Goal: Task Accomplishment & Management: Complete application form

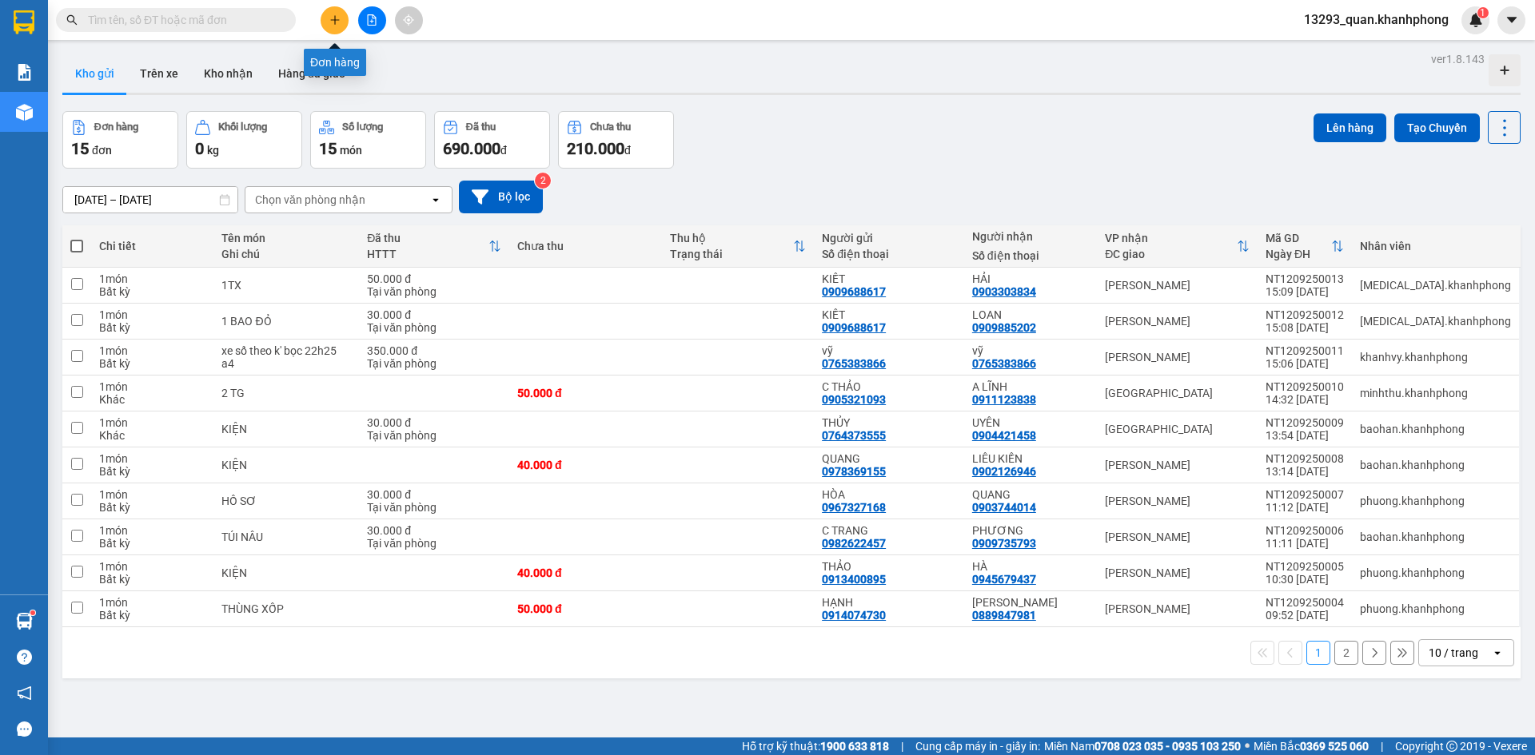
click at [340, 14] on button at bounding box center [334, 20] width 28 height 28
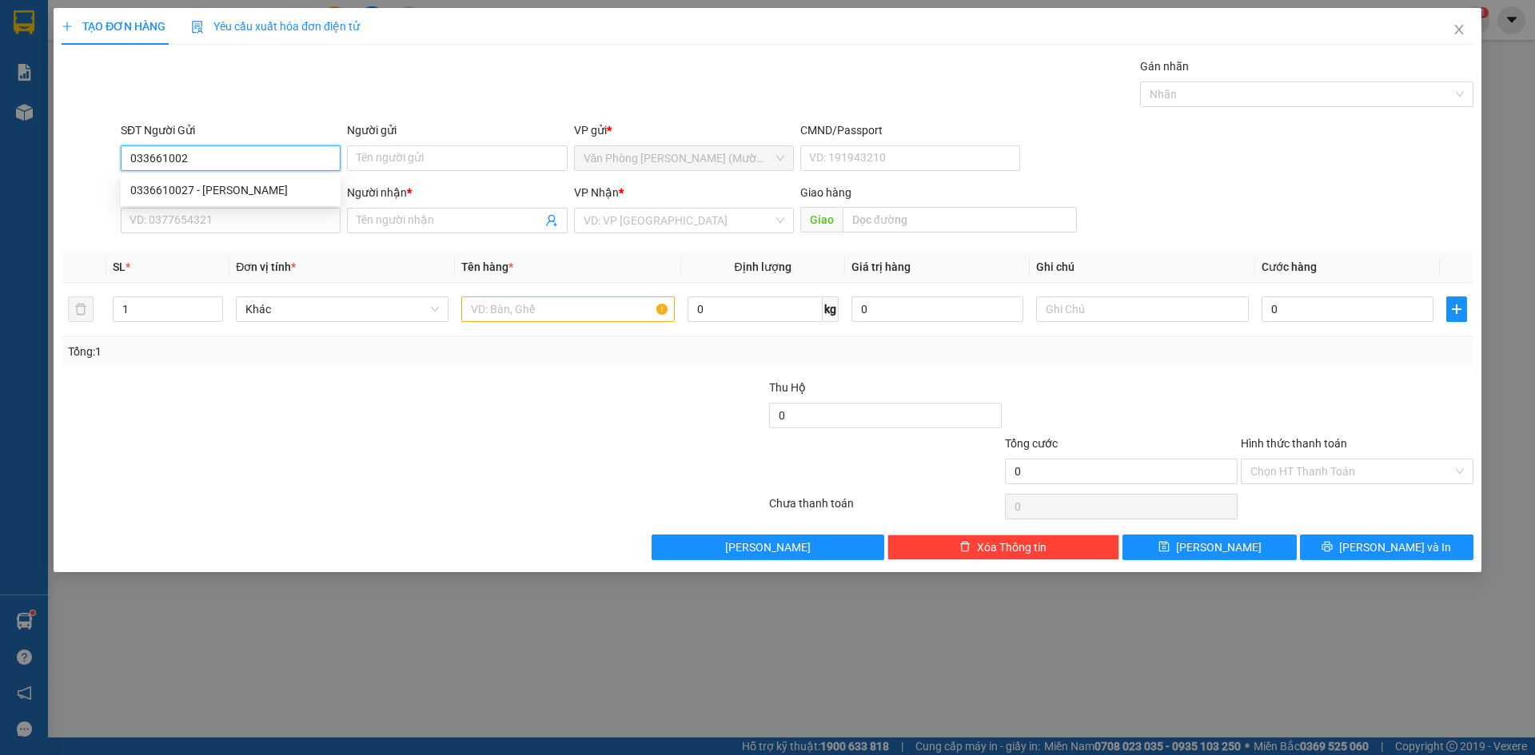
type input "0336610027"
click at [268, 193] on div "0336610027 - [PERSON_NAME]" at bounding box center [230, 190] width 201 height 18
type input "CHUNG"
type input "0336610027"
click at [262, 224] on input "SĐT Người Nhận" at bounding box center [231, 221] width 220 height 26
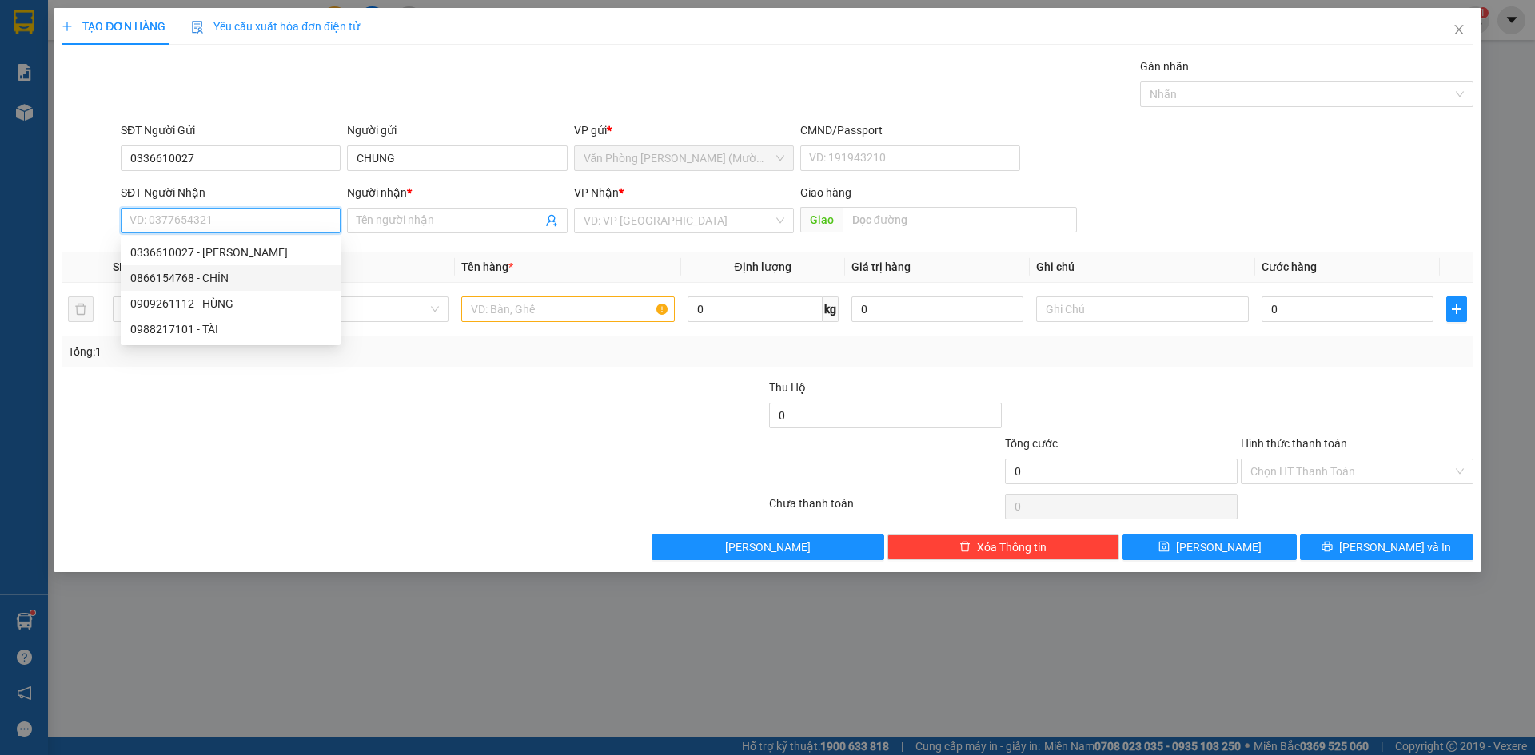
click at [251, 278] on div "0866154768 - CHÍN" at bounding box center [230, 278] width 201 height 18
type input "0866154768"
type input "CHÍN"
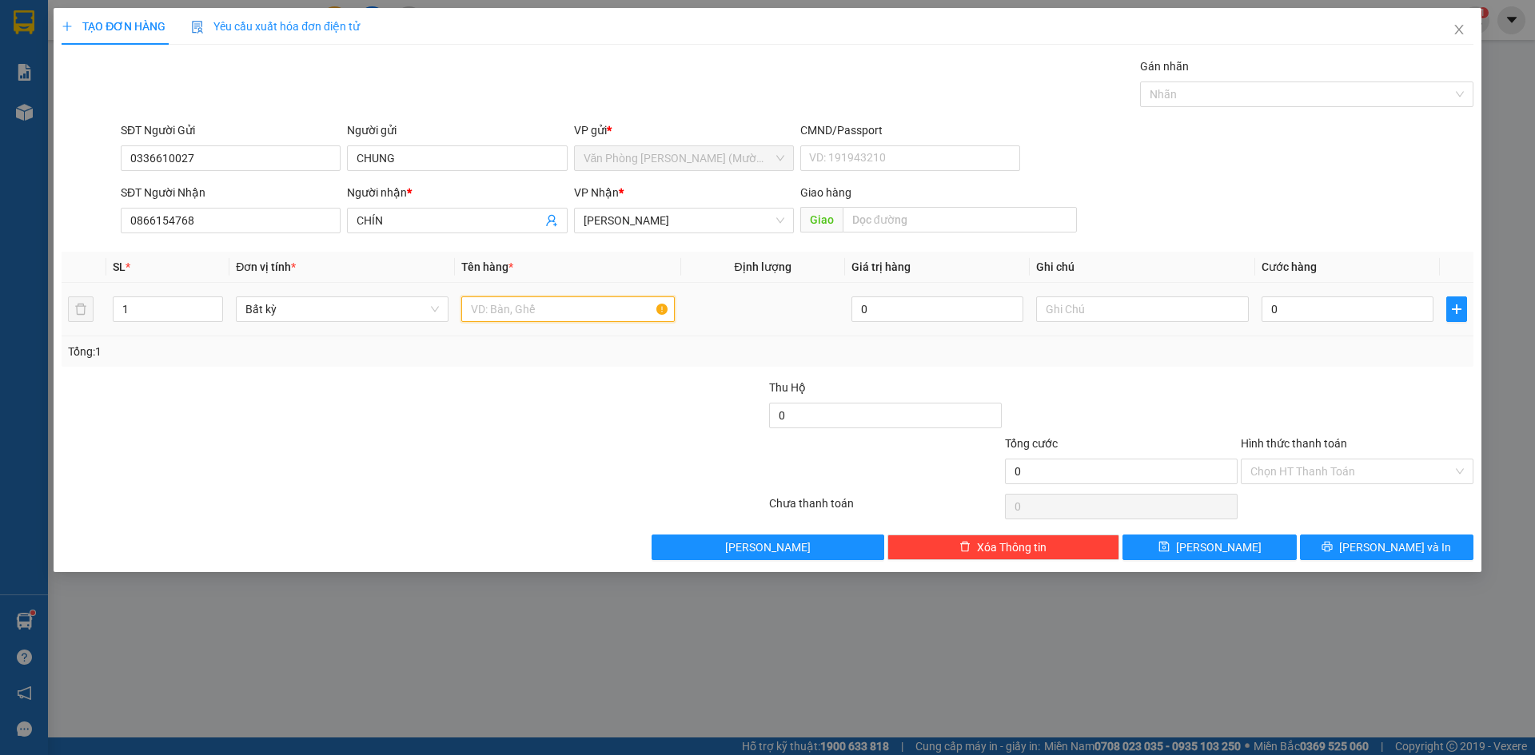
click at [486, 307] on input "text" at bounding box center [567, 310] width 213 height 26
type input "1TX"
click at [1280, 309] on input "0" at bounding box center [1347, 310] width 172 height 26
type input "4"
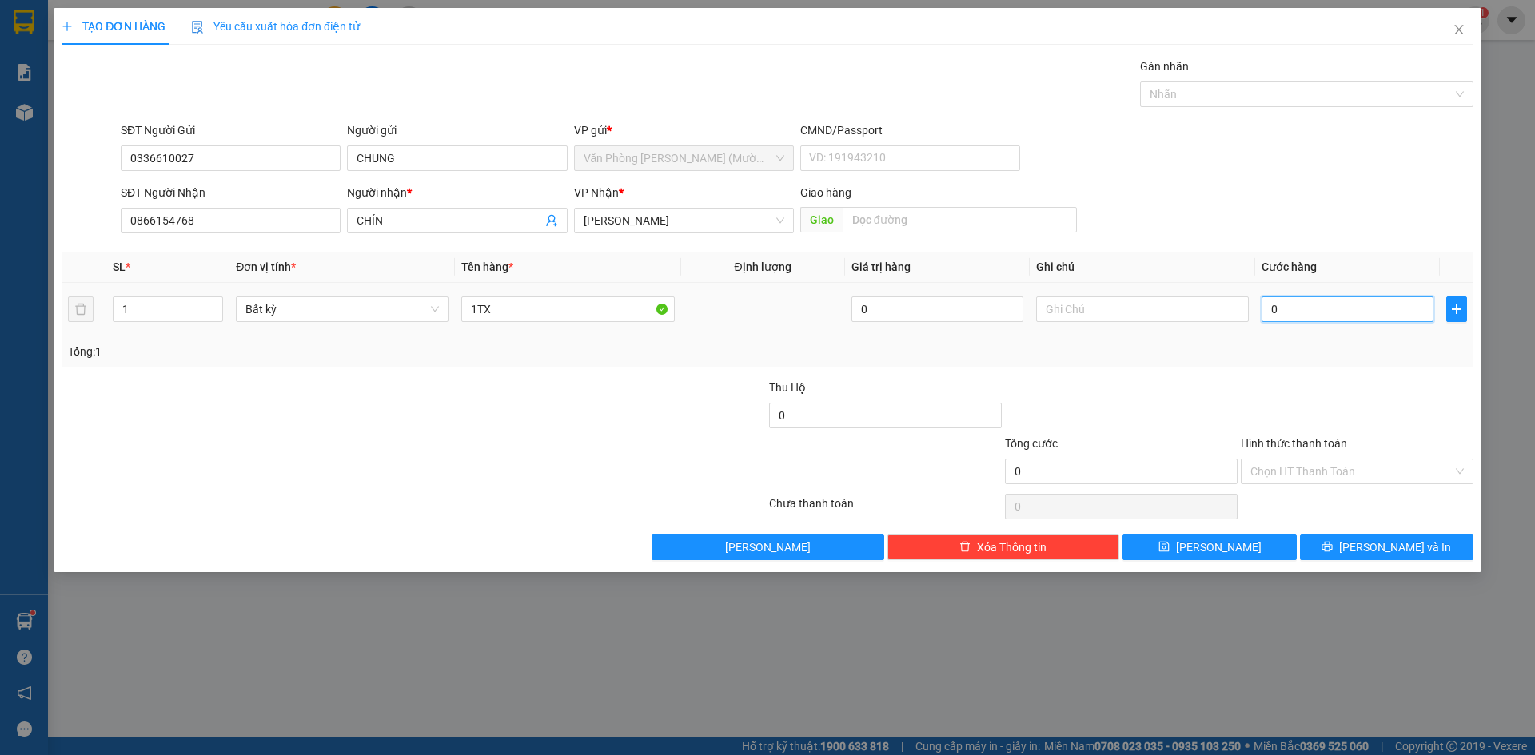
type input "4"
type input "40"
type input "40.000"
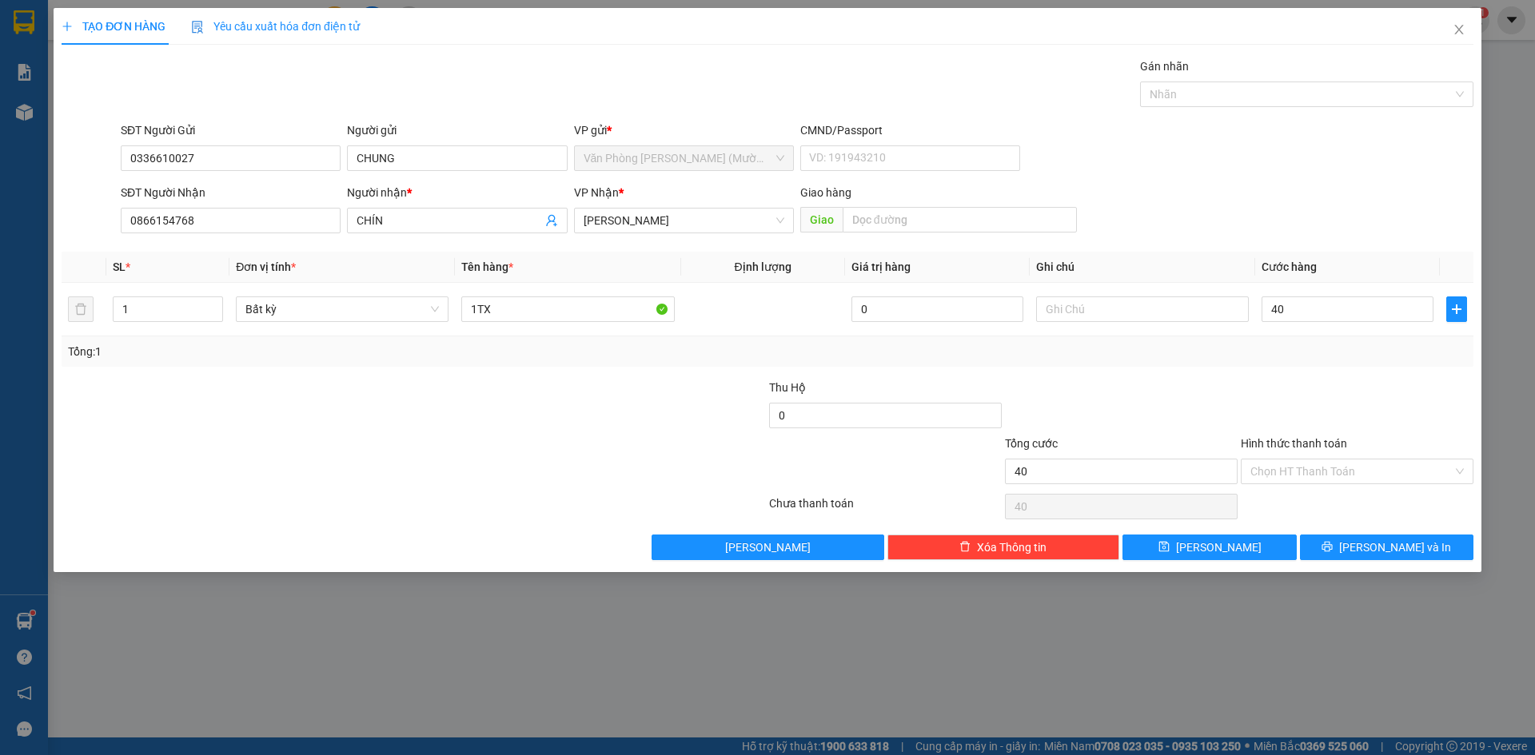
type input "40.000"
click at [1250, 376] on div "Transit Pickup Surcharge Ids Transit Deliver Surcharge Ids Transit Deliver Surc…" at bounding box center [767, 309] width 1411 height 503
click at [1284, 476] on input "Hình thức thanh toán" at bounding box center [1351, 472] width 202 height 24
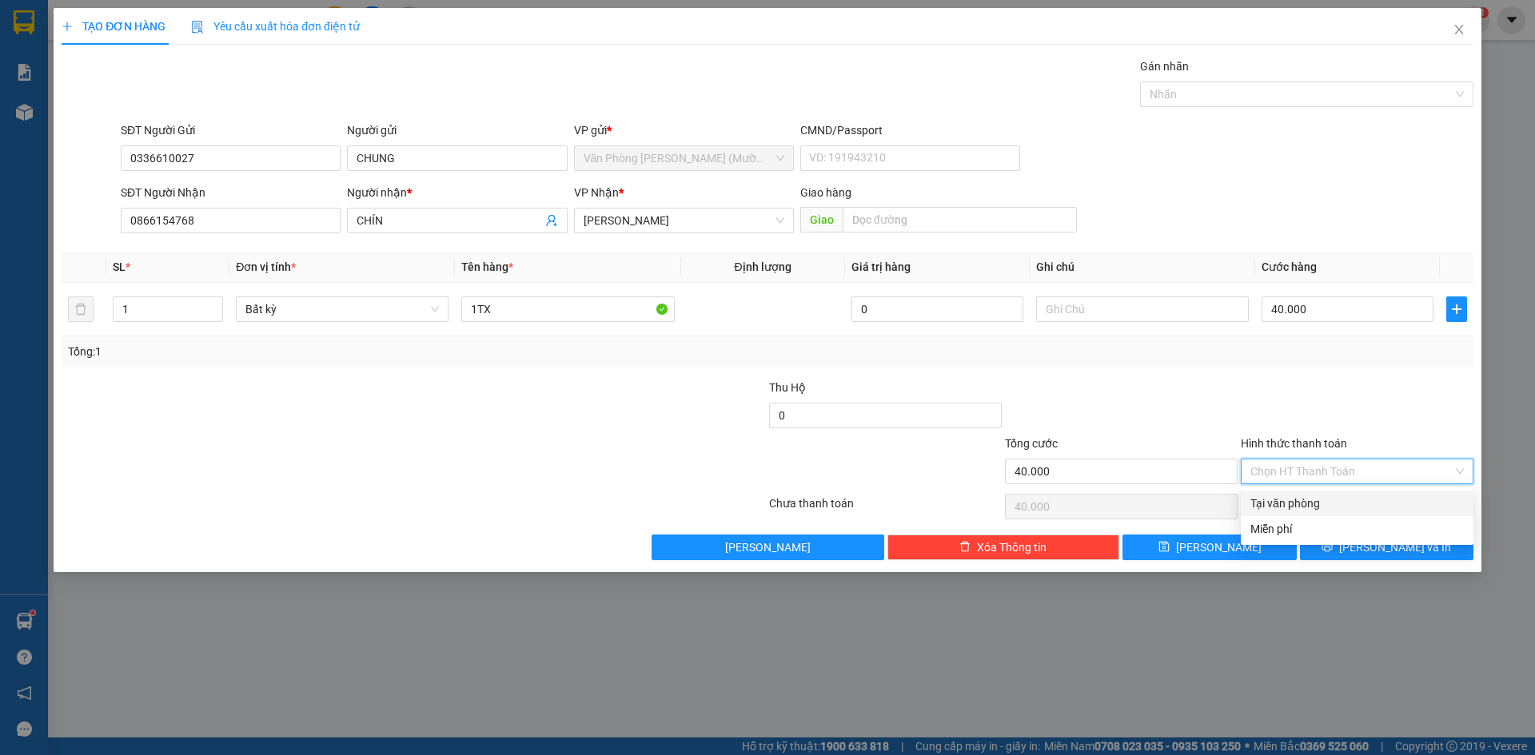
click at [1288, 508] on div "Tại văn phòng" at bounding box center [1356, 504] width 213 height 18
type input "0"
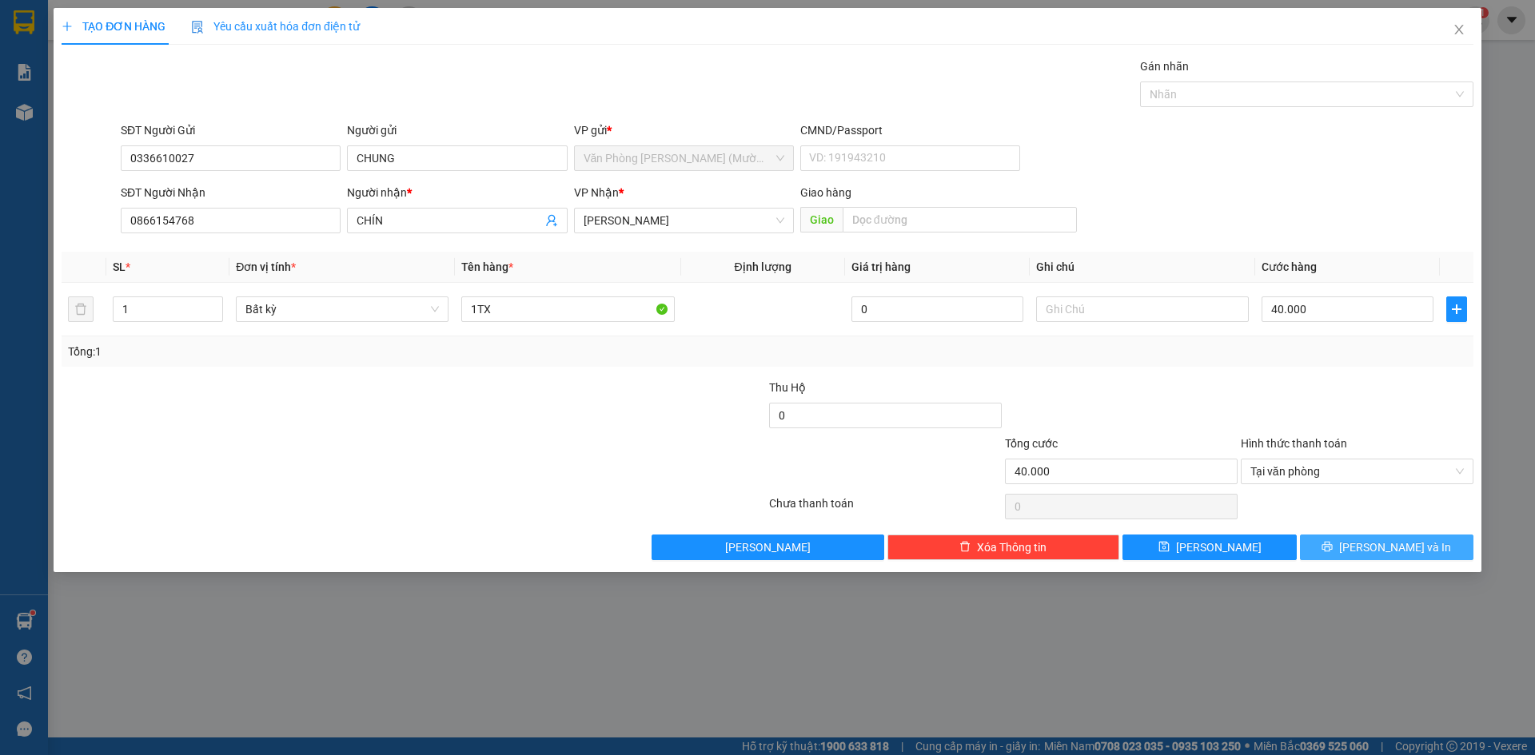
click at [1373, 554] on span "[PERSON_NAME] và In" at bounding box center [1395, 548] width 112 height 18
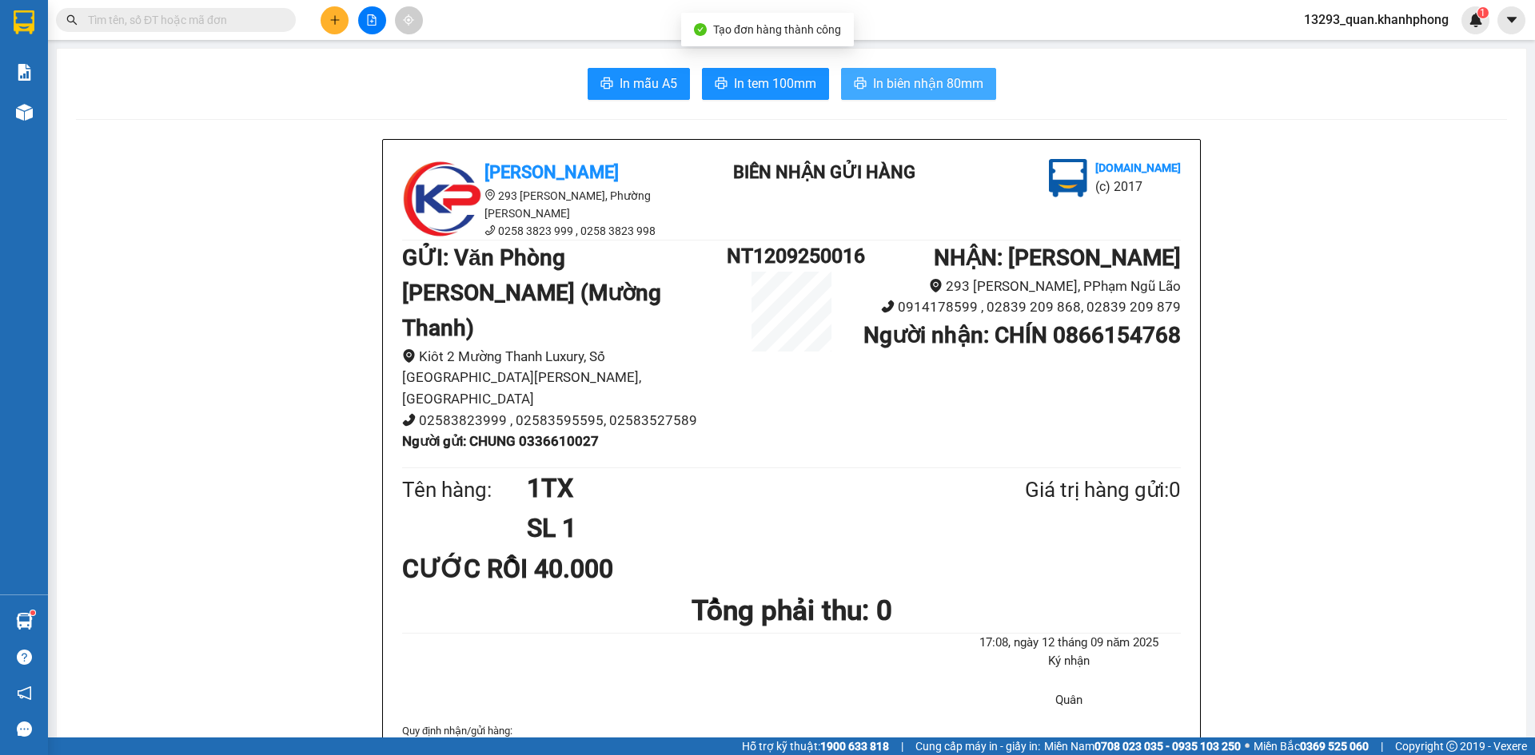
click at [910, 79] on span "In biên nhận 80mm" at bounding box center [928, 84] width 110 height 20
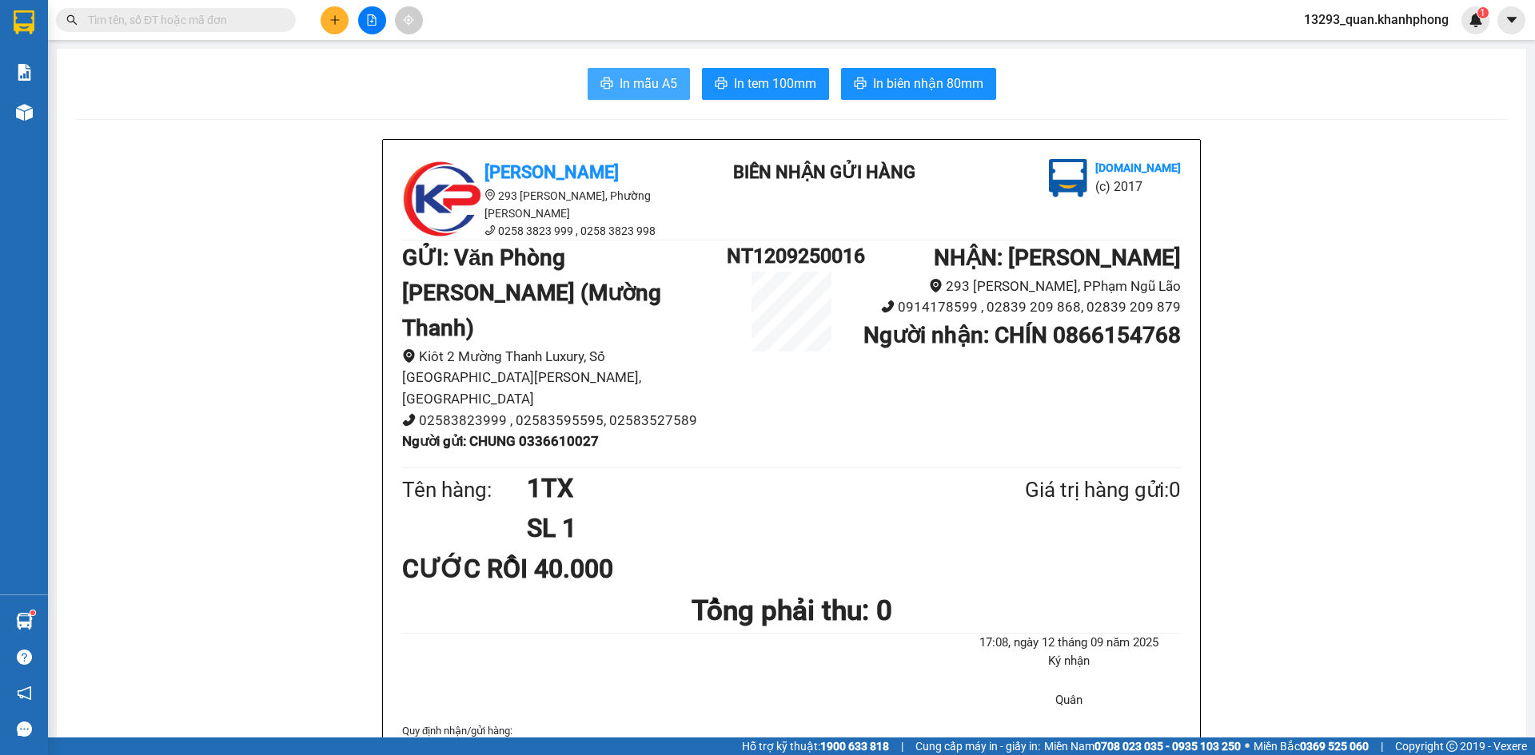
click at [638, 83] on span "In mẫu A5" at bounding box center [648, 84] width 58 height 20
